Goal: Task Accomplishment & Management: Manage account settings

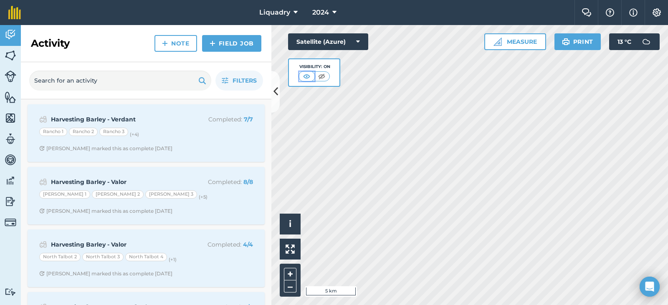
click at [308, 76] on img at bounding box center [306, 76] width 10 height 8
click at [320, 75] on img at bounding box center [321, 76] width 10 height 8
click at [303, 75] on img at bounding box center [307, 76] width 10 height 8
click at [446, 305] on html "Liquadry 2024 Farm Chat Help Info Settings Liquadry - 2024 Reproduced with the …" at bounding box center [334, 152] width 668 height 305
